Goal: Transaction & Acquisition: Purchase product/service

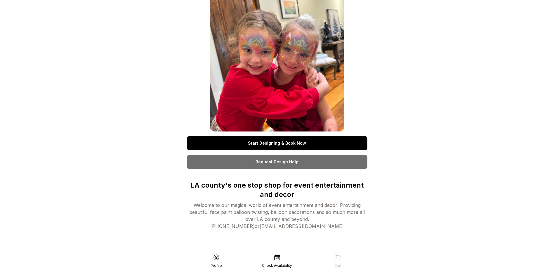
scroll to position [12, 0]
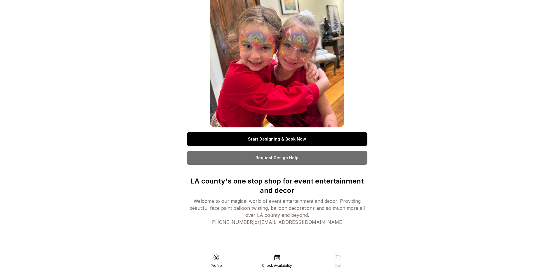
click at [284, 257] on div "Check Availability" at bounding box center [277, 261] width 61 height 14
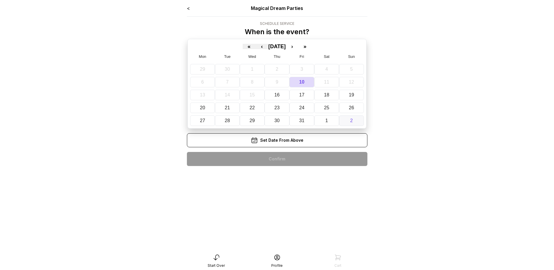
click at [357, 120] on button "2" at bounding box center [351, 120] width 25 height 11
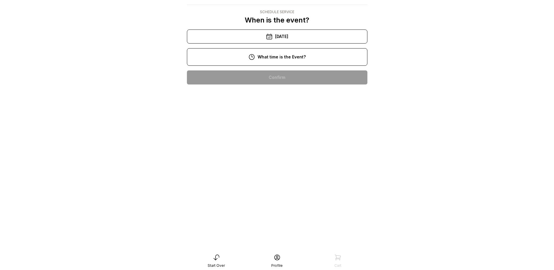
scroll to position [88, 0]
click at [276, 108] on div "12:00 pm" at bounding box center [276, 115] width 171 height 14
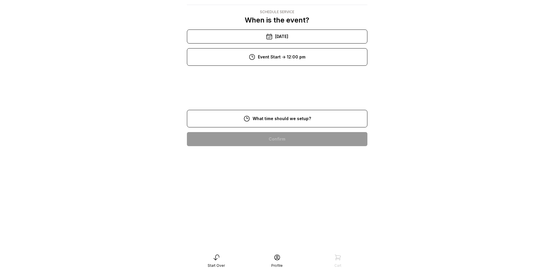
scroll to position [12, 0]
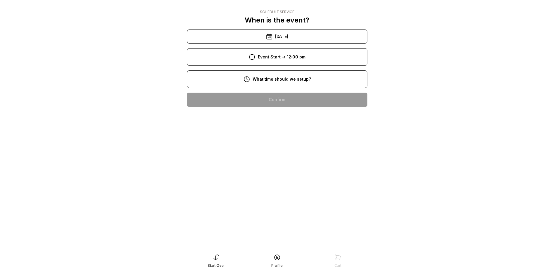
click at [286, 136] on div "10:00 am" at bounding box center [276, 137] width 171 height 14
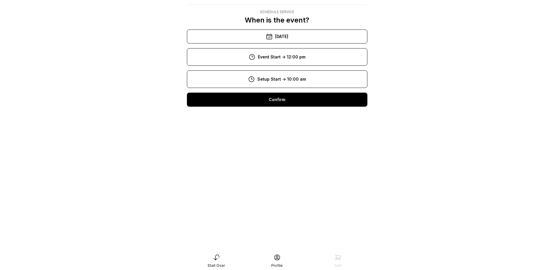
click at [300, 99] on div "Confirm" at bounding box center [277, 99] width 180 height 14
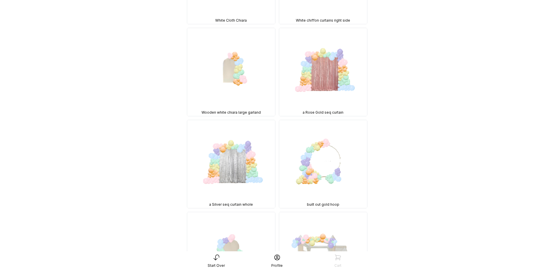
scroll to position [2830, 0]
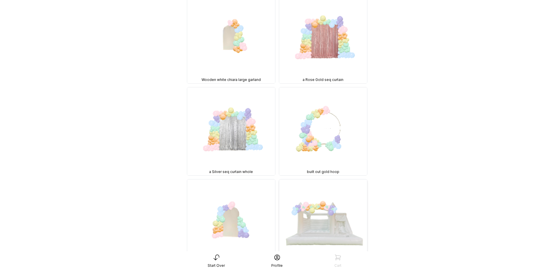
click at [347, 179] on img at bounding box center [323, 223] width 88 height 88
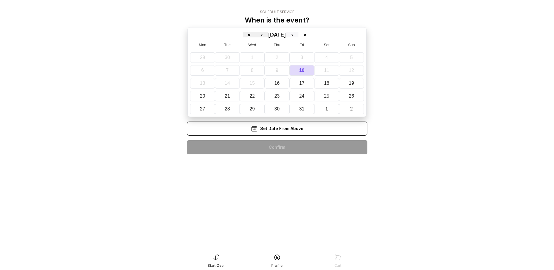
click at [298, 34] on button "›" at bounding box center [291, 34] width 13 height 5
click at [363, 59] on button "2" at bounding box center [351, 57] width 25 height 11
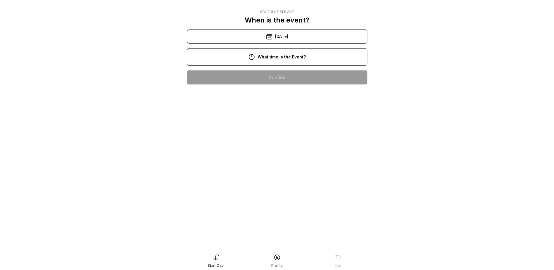
click at [303, 116] on div "12:00 pm" at bounding box center [276, 115] width 171 height 14
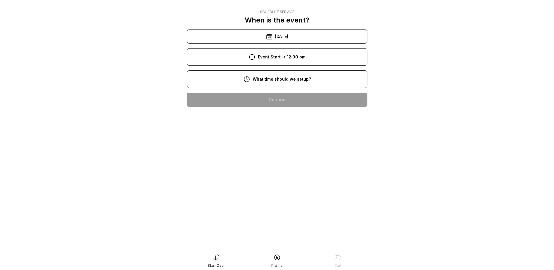
click at [317, 142] on div "10:00 am" at bounding box center [276, 137] width 171 height 14
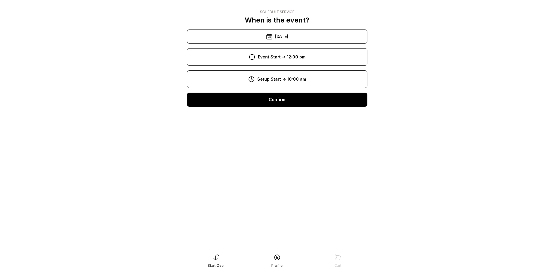
click at [306, 109] on div "< Magical Dream Parties Schedule Service When is the event? « ‹ November 2025 ›…" at bounding box center [277, 52] width 180 height 118
click at [304, 105] on div "Confirm" at bounding box center [277, 99] width 180 height 14
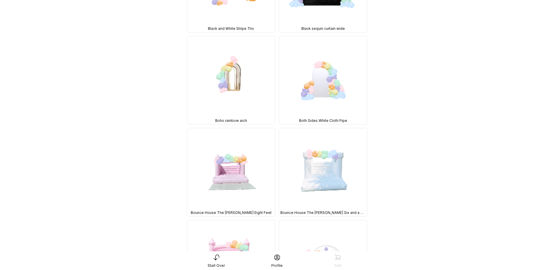
scroll to position [613, 0]
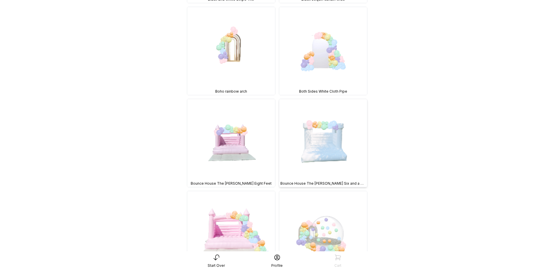
click at [308, 135] on img at bounding box center [323, 143] width 88 height 88
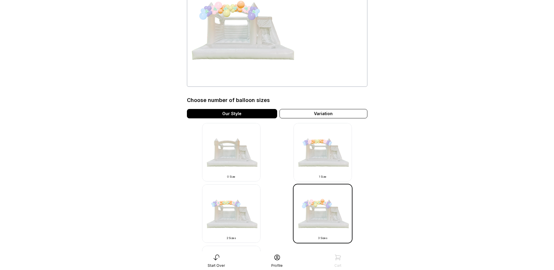
scroll to position [75, 0]
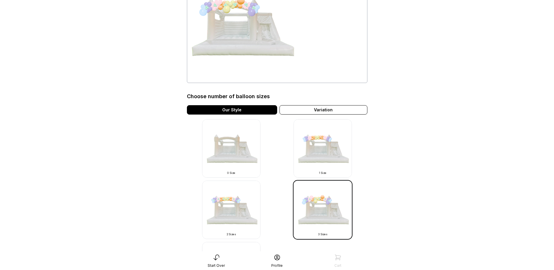
click at [219, 149] on img at bounding box center [231, 148] width 58 height 58
click at [247, 156] on img at bounding box center [231, 148] width 58 height 58
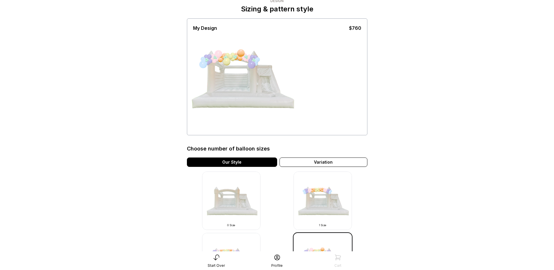
scroll to position [22, 0]
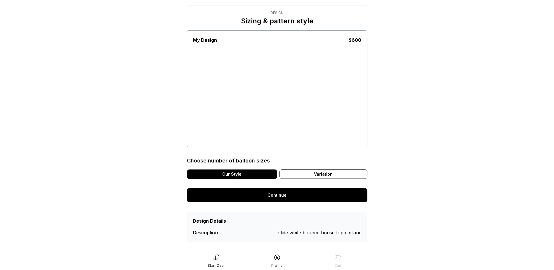
scroll to position [17, 0]
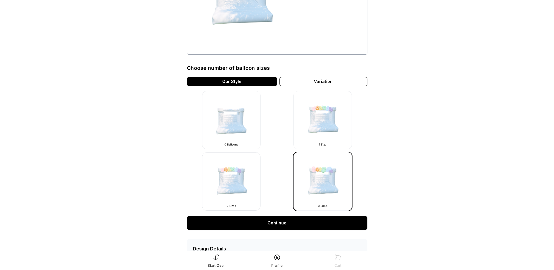
scroll to position [117, 0]
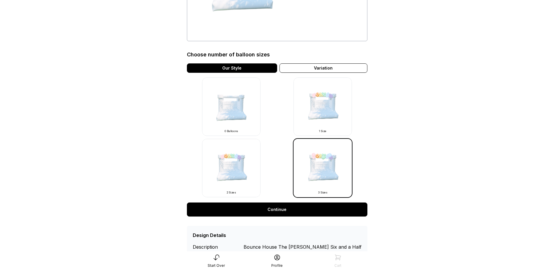
click at [313, 113] on img at bounding box center [322, 106] width 58 height 58
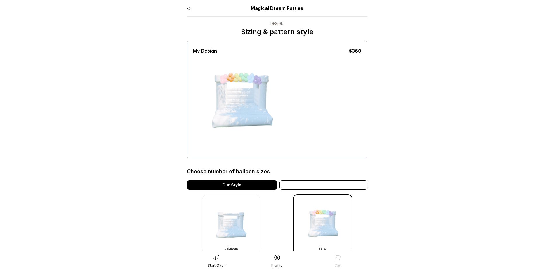
click at [356, 187] on div "Variation" at bounding box center [323, 184] width 88 height 9
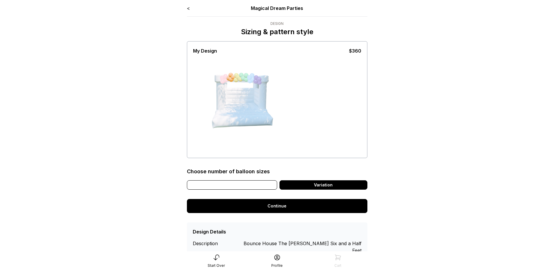
click at [263, 181] on div "Our Style" at bounding box center [232, 184] width 90 height 9
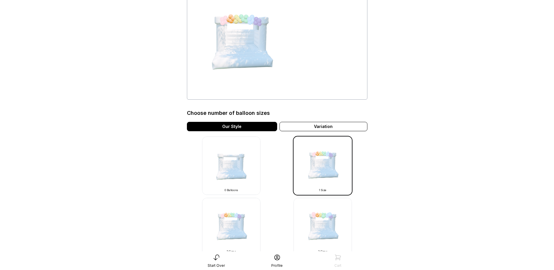
scroll to position [88, 0]
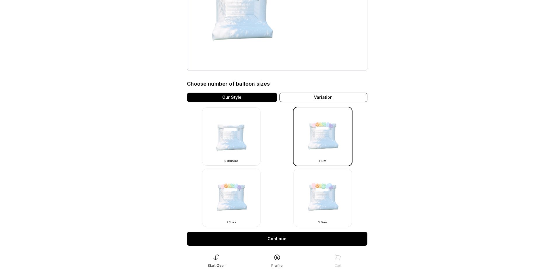
click at [240, 189] on img at bounding box center [231, 197] width 58 height 58
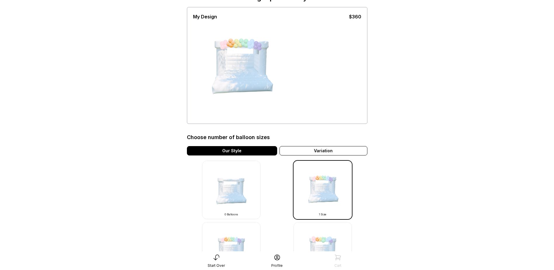
scroll to position [29, 0]
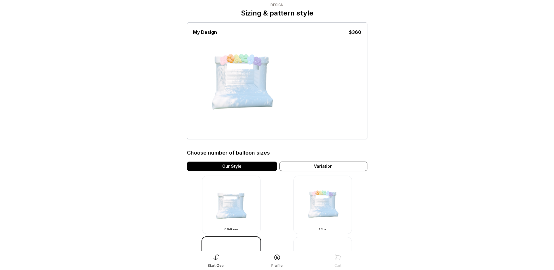
scroll to position [29, 0]
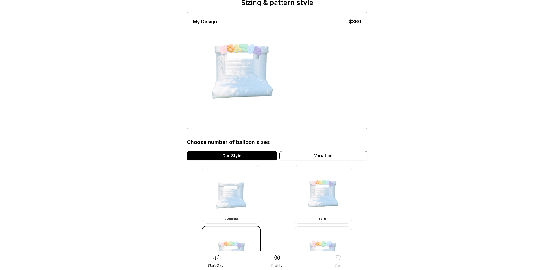
click at [320, 253] on div "Start Over Profile Cart" at bounding box center [277, 260] width 187 height 19
click at [331, 242] on img at bounding box center [322, 255] width 58 height 58
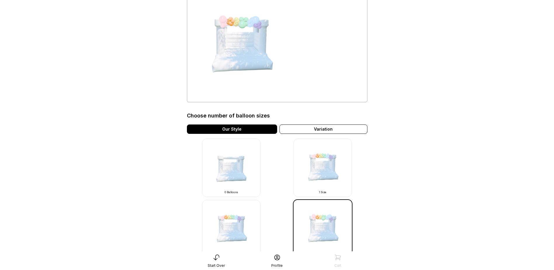
scroll to position [58, 0]
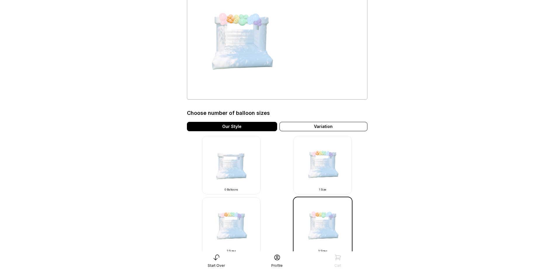
click at [330, 216] on img at bounding box center [322, 226] width 58 height 58
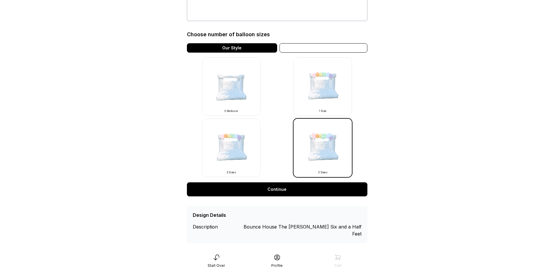
click at [337, 44] on div "Variation" at bounding box center [323, 47] width 88 height 9
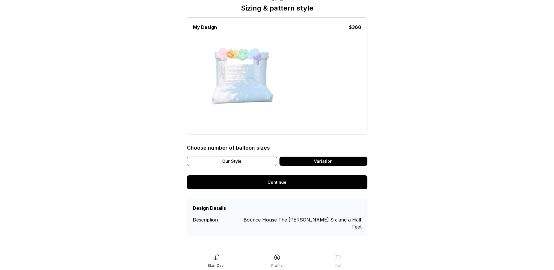
scroll to position [17, 0]
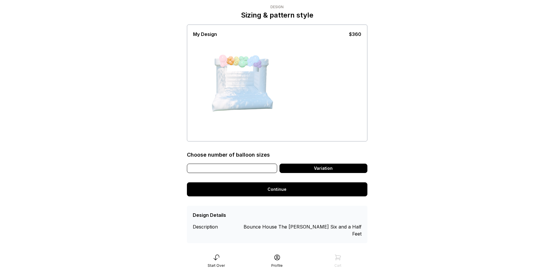
click at [252, 164] on div "Our Style" at bounding box center [232, 167] width 90 height 9
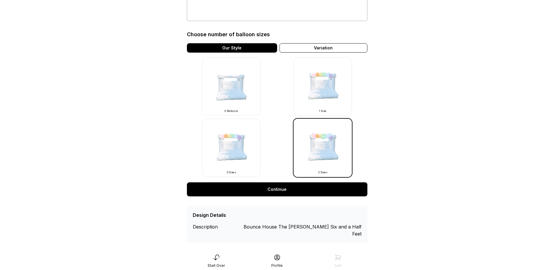
click at [279, 187] on link "Continue" at bounding box center [277, 189] width 180 height 14
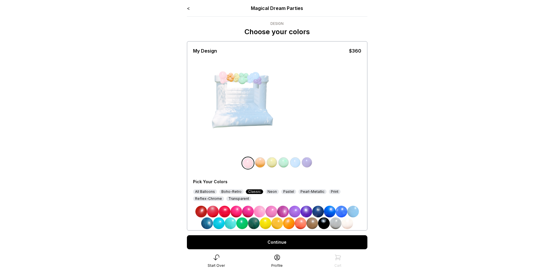
click at [261, 165] on img at bounding box center [260, 162] width 12 height 12
click at [262, 213] on img at bounding box center [260, 211] width 12 height 12
click at [273, 165] on img at bounding box center [272, 162] width 12 height 12
click at [260, 164] on img at bounding box center [259, 162] width 12 height 12
click at [260, 214] on img at bounding box center [260, 211] width 12 height 12
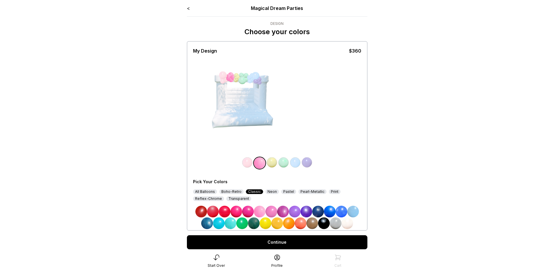
click at [269, 212] on img at bounding box center [271, 211] width 12 height 12
click at [266, 213] on img at bounding box center [271, 211] width 12 height 12
click at [200, 192] on div "All Balloons" at bounding box center [205, 191] width 24 height 5
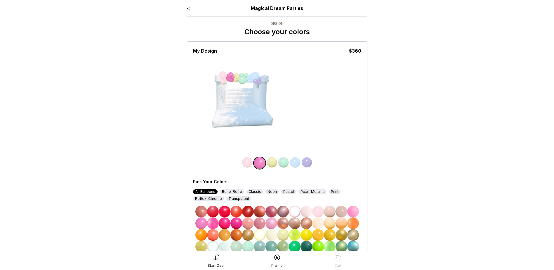
click at [229, 189] on div "Boho-Retro" at bounding box center [232, 191] width 24 height 5
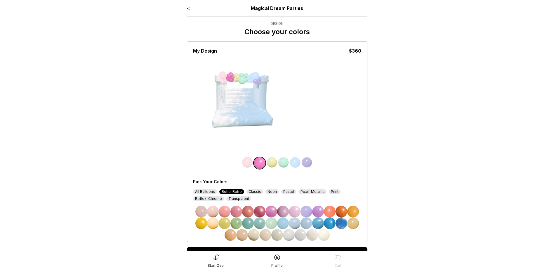
click at [246, 191] on div "Classic" at bounding box center [254, 191] width 17 height 5
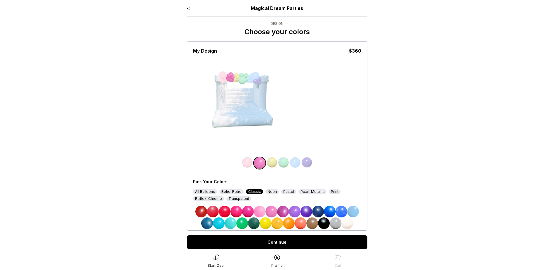
click at [269, 193] on div "Neon" at bounding box center [271, 191] width 13 height 5
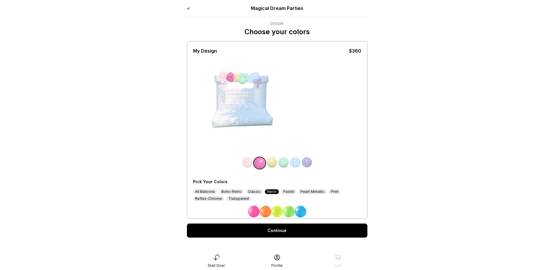
click at [289, 193] on div "Pastel" at bounding box center [288, 191] width 15 height 5
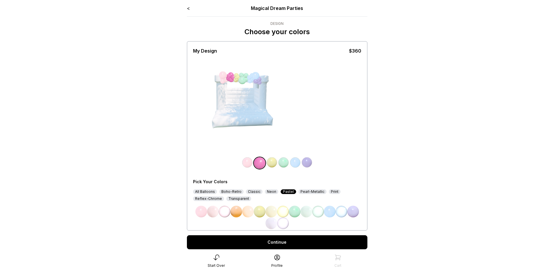
click at [315, 192] on div "Pearl-Metallic" at bounding box center [312, 191] width 28 height 5
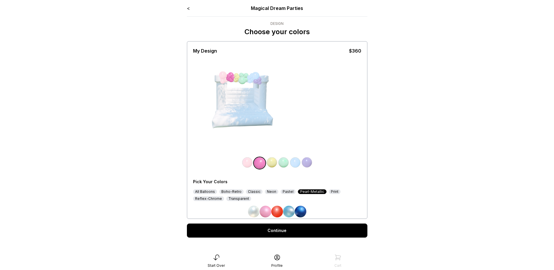
click at [330, 191] on div "Print" at bounding box center [335, 191] width 12 height 5
click at [205, 199] on div "Reflex-Chrome" at bounding box center [208, 198] width 31 height 5
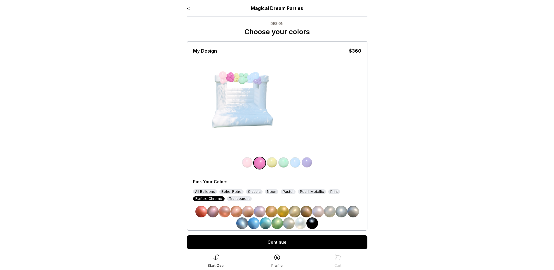
click at [234, 200] on div "Transparent" at bounding box center [239, 198] width 25 height 5
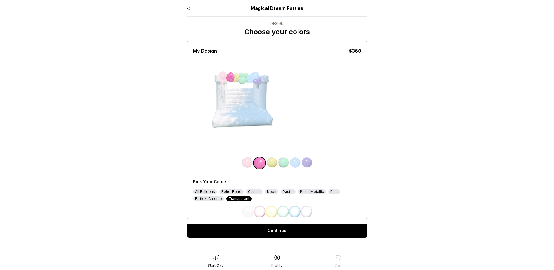
click at [215, 197] on div "Reflex-Chrome" at bounding box center [208, 198] width 31 height 5
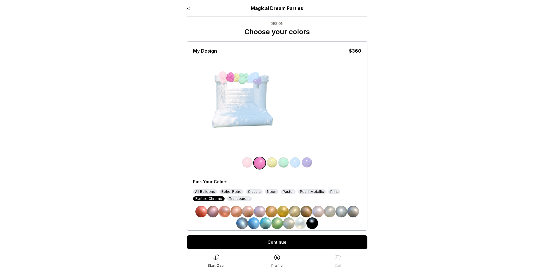
click at [282, 192] on div "Pastel" at bounding box center [287, 191] width 15 height 5
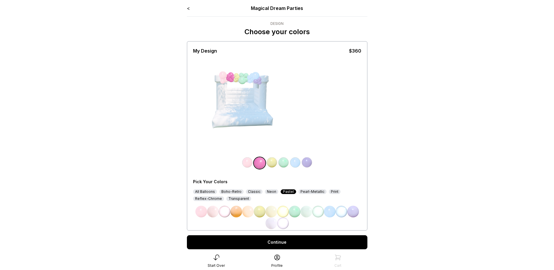
click at [227, 212] on img at bounding box center [225, 211] width 12 height 12
click at [188, 6] on link "<" at bounding box center [188, 8] width 3 height 6
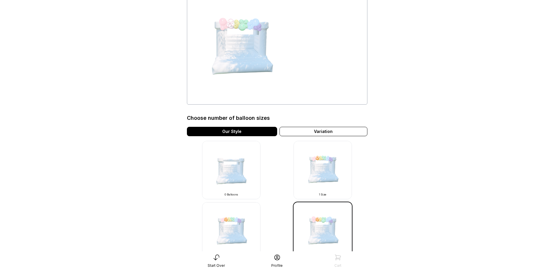
scroll to position [58, 0]
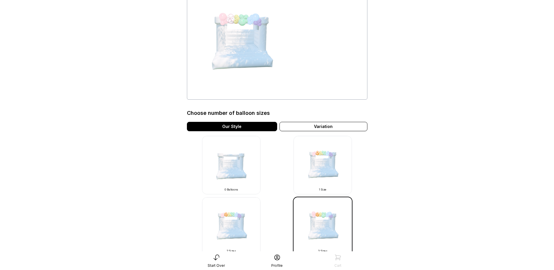
click at [327, 218] on img at bounding box center [322, 226] width 58 height 58
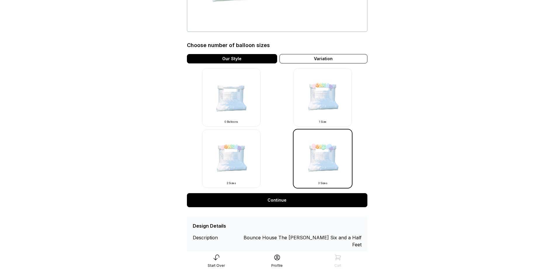
scroll to position [137, 0]
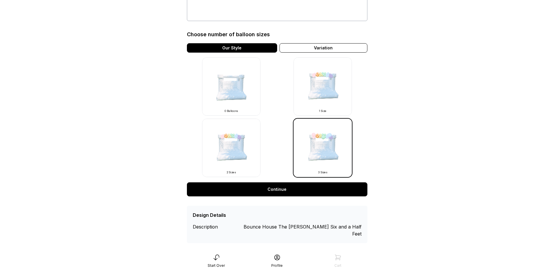
click at [324, 191] on link "Continue" at bounding box center [277, 189] width 180 height 14
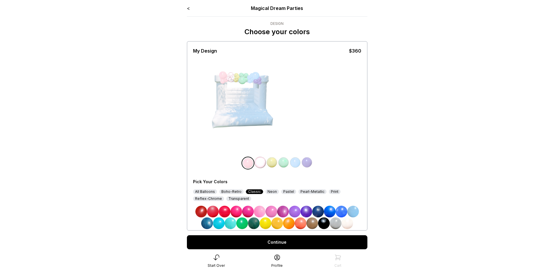
click at [288, 190] on div "Pastel" at bounding box center [288, 191] width 15 height 5
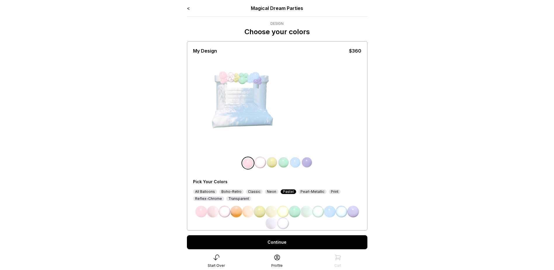
click at [236, 213] on img at bounding box center [236, 211] width 12 height 12
click at [254, 158] on img at bounding box center [260, 162] width 12 height 12
click at [232, 210] on img at bounding box center [236, 211] width 12 height 12
click at [262, 233] on div "< Magical Dream Parties Design Choose your colors My Design $360 Pick Your Colo…" at bounding box center [277, 129] width 180 height 249
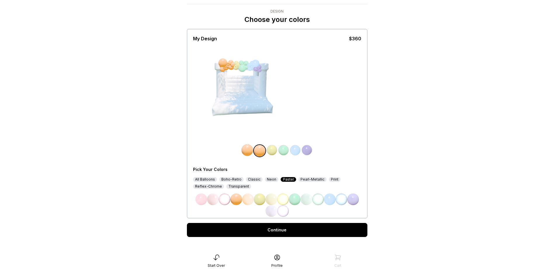
scroll to position [18, 0]
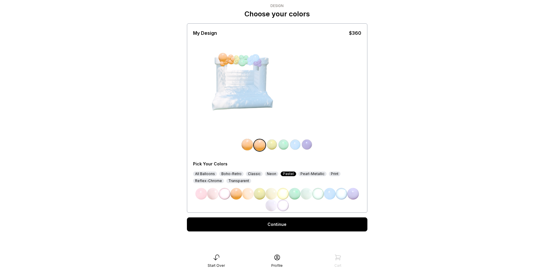
click at [238, 221] on link "Continue" at bounding box center [277, 224] width 180 height 14
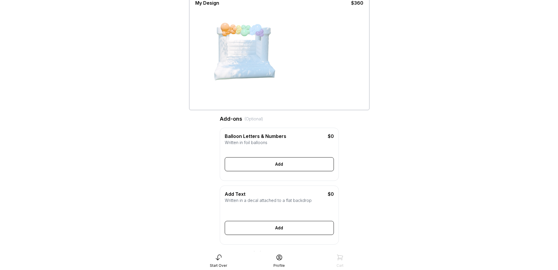
scroll to position [58, 0]
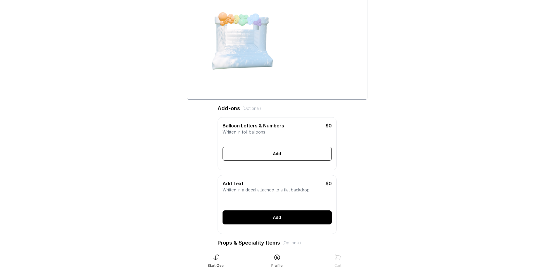
click at [266, 221] on div "Add" at bounding box center [276, 217] width 109 height 14
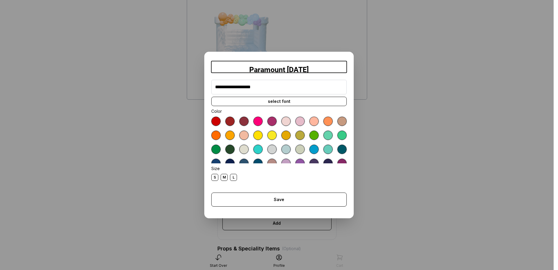
type input "**********"
click at [303, 97] on div "select font" at bounding box center [278, 101] width 135 height 9
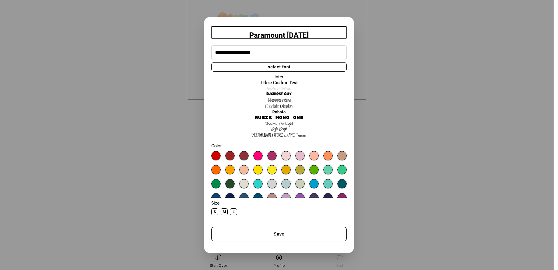
click at [281, 132] on link "Sue Ellen Francisco" at bounding box center [279, 135] width 55 height 6
click at [281, 129] on link "Style Script" at bounding box center [279, 129] width 16 height 6
click at [278, 75] on link "Inter" at bounding box center [279, 77] width 9 height 6
click at [280, 79] on link "Inter" at bounding box center [279, 77] width 9 height 6
click at [281, 82] on link "Libre Caslon Text" at bounding box center [279, 83] width 38 height 6
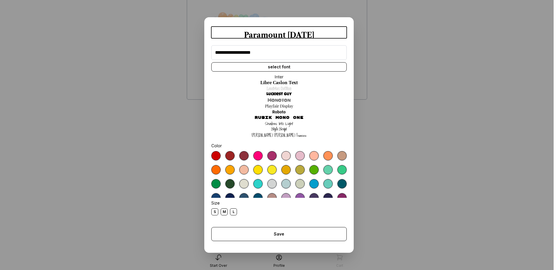
click at [281, 86] on link "Londrina Outline" at bounding box center [279, 88] width 25 height 6
click at [282, 95] on link "Luckiest Guy" at bounding box center [278, 94] width 25 height 6
click at [284, 100] on link "Monoton" at bounding box center [279, 100] width 23 height 6
click at [285, 104] on link "Playfair Display" at bounding box center [279, 106] width 28 height 6
click at [281, 108] on link "Playfair Display" at bounding box center [279, 106] width 28 height 6
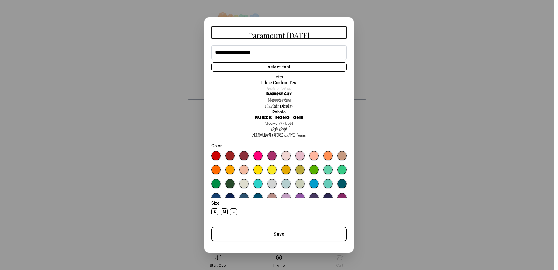
click at [280, 120] on link "Rubik Mono One" at bounding box center [278, 118] width 49 height 6
click at [280, 125] on link "Shadows Into Light" at bounding box center [279, 124] width 28 height 6
click at [279, 129] on link "Style Script" at bounding box center [279, 129] width 16 height 6
click at [278, 135] on link "Sue Ellen Francisco" at bounding box center [279, 135] width 55 height 6
click at [279, 126] on link "Style Script" at bounding box center [279, 129] width 16 height 6
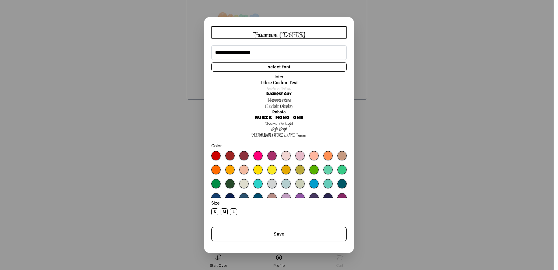
click at [279, 128] on link "Style Script" at bounding box center [279, 129] width 16 height 6
click at [281, 154] on div at bounding box center [285, 155] width 9 height 9
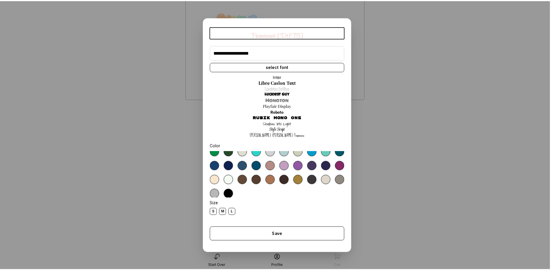
scroll to position [33, 0]
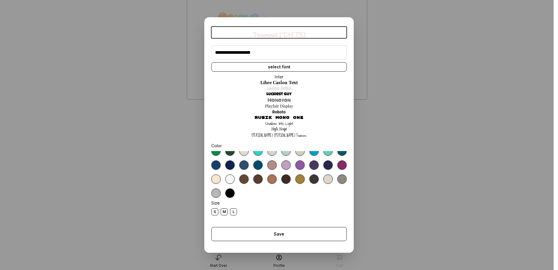
click at [230, 211] on div "L" at bounding box center [233, 211] width 7 height 7
click at [282, 244] on form "Save Close" at bounding box center [278, 233] width 135 height 23
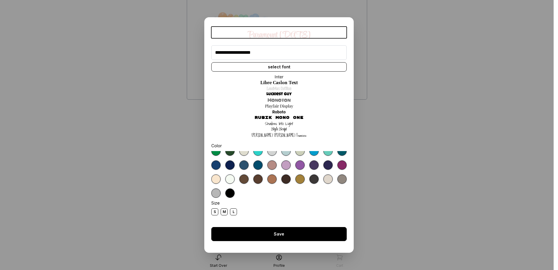
click at [292, 234] on div "Save" at bounding box center [278, 234] width 135 height 14
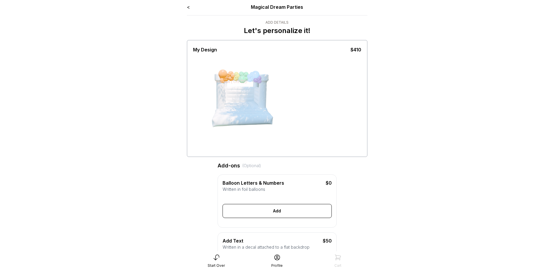
scroll to position [0, 0]
click at [238, 83] on div "Paramount Family Day" at bounding box center [231, 83] width 32 height 7
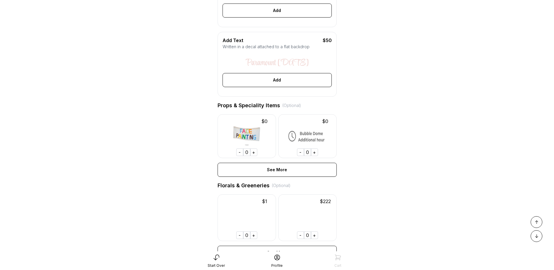
scroll to position [233, 0]
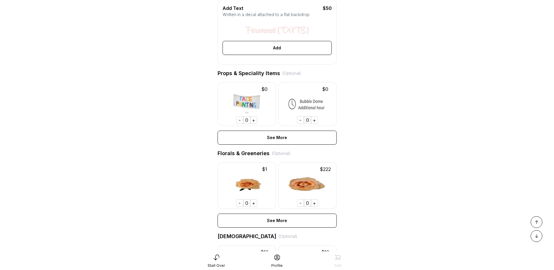
click at [256, 124] on div "+" at bounding box center [253, 120] width 7 height 8
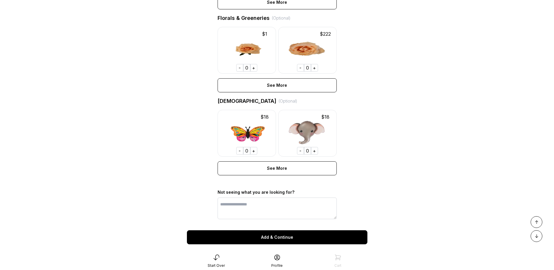
scroll to position [390, 0]
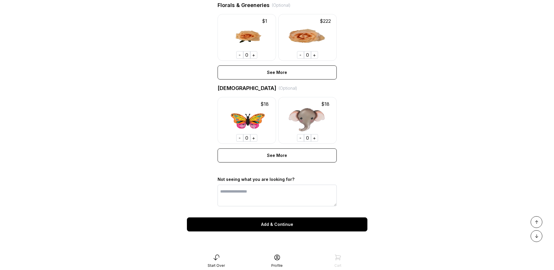
click at [308, 219] on div "Add & Continue" at bounding box center [277, 224] width 180 height 14
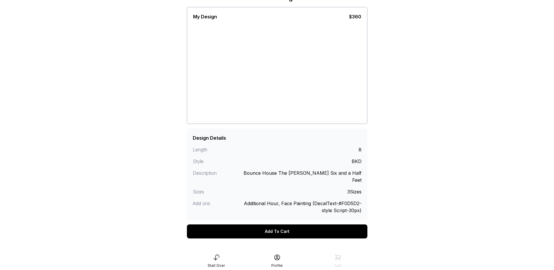
scroll to position [36, 0]
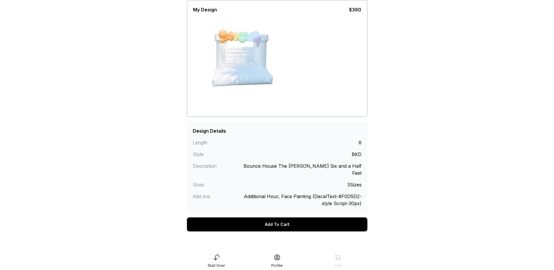
click at [341, 217] on div "Add To Cart" at bounding box center [277, 224] width 180 height 14
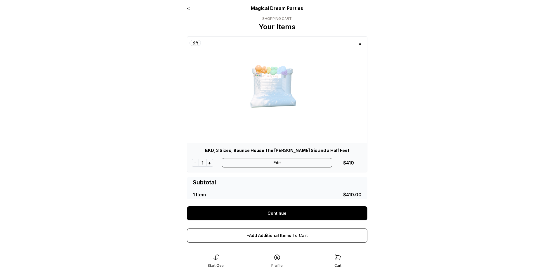
click at [310, 215] on link "Continue" at bounding box center [277, 213] width 180 height 14
